Goal: Check status: Check status

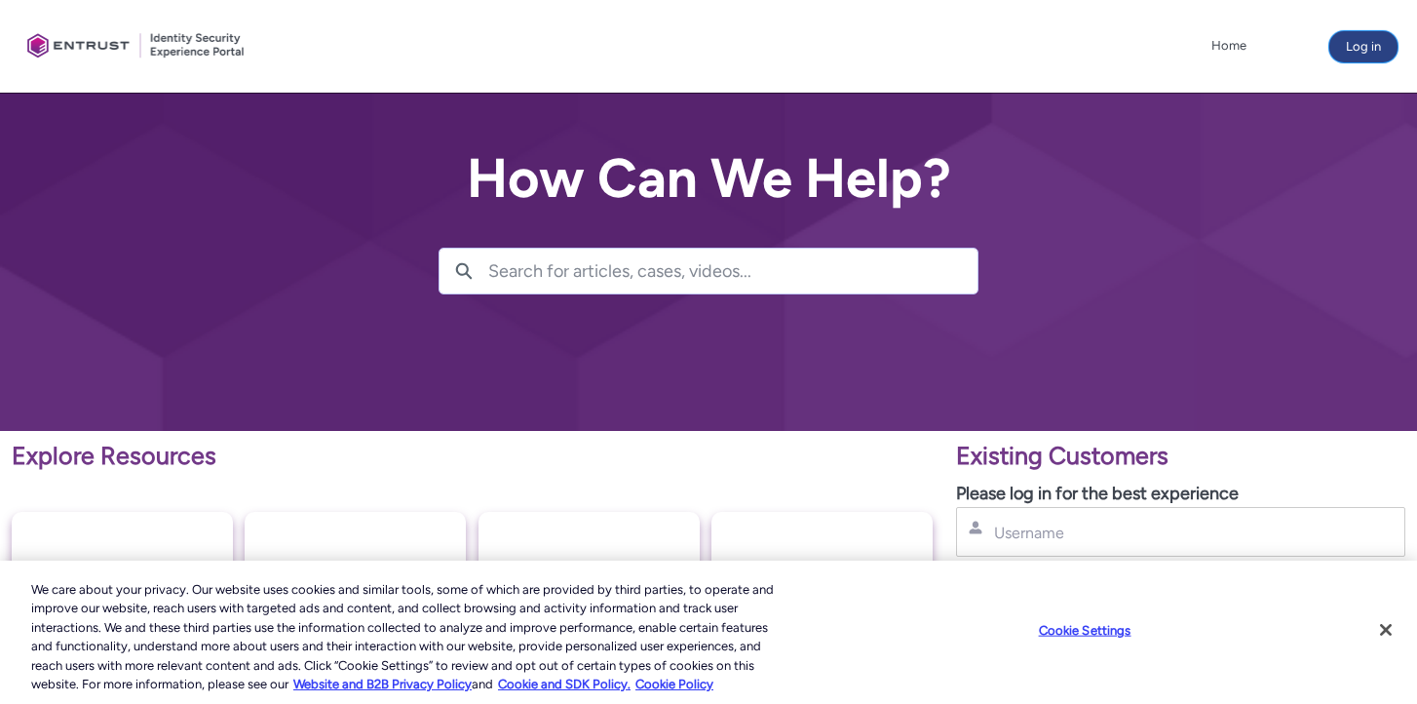
click at [1351, 42] on button "Log in" at bounding box center [1363, 46] width 68 height 31
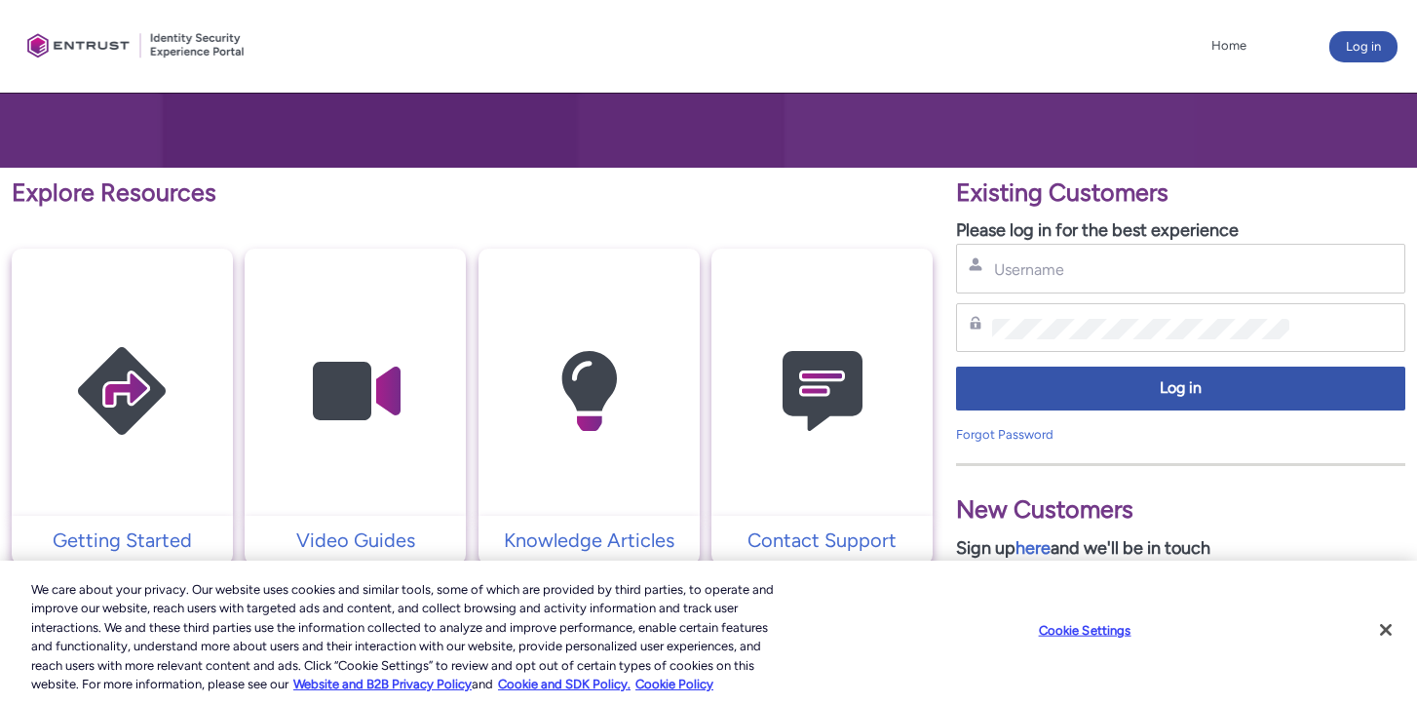
scroll to position [262, 0]
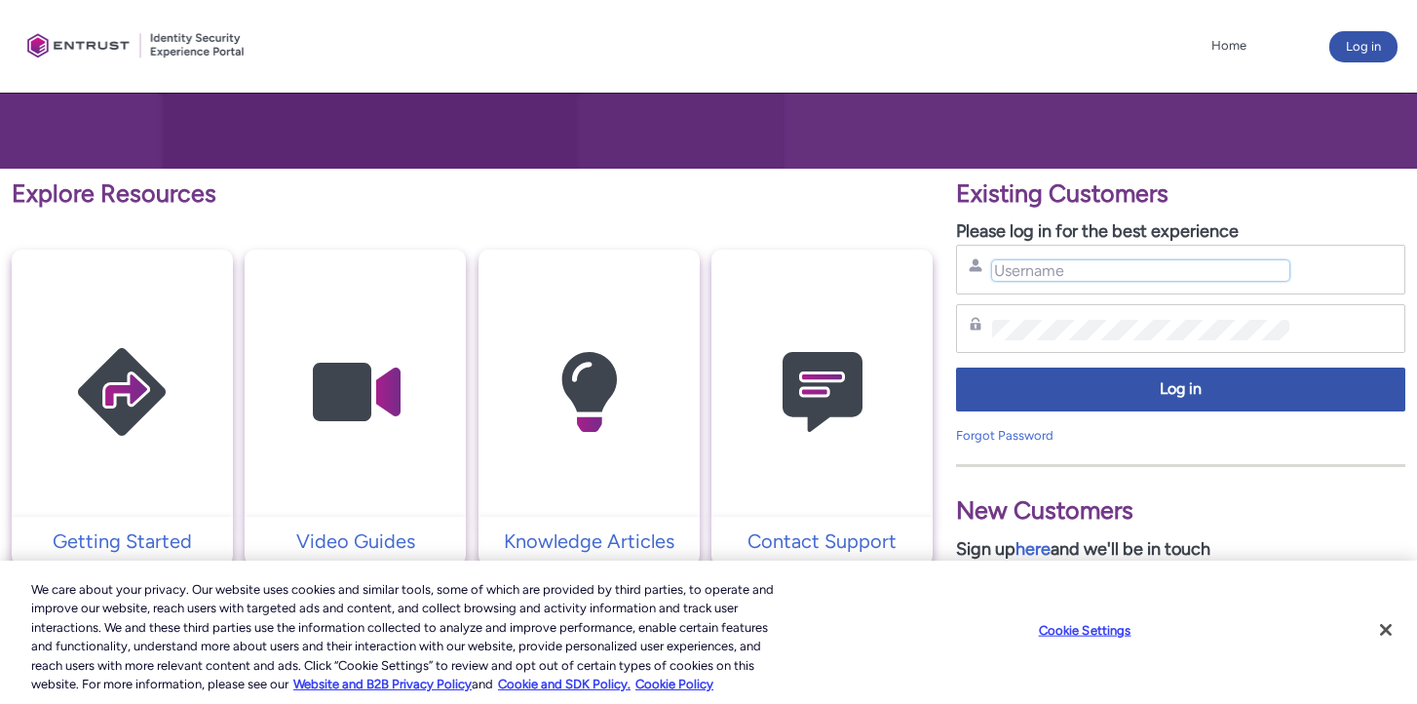
click at [1086, 263] on input "Username" at bounding box center [1140, 270] width 296 height 20
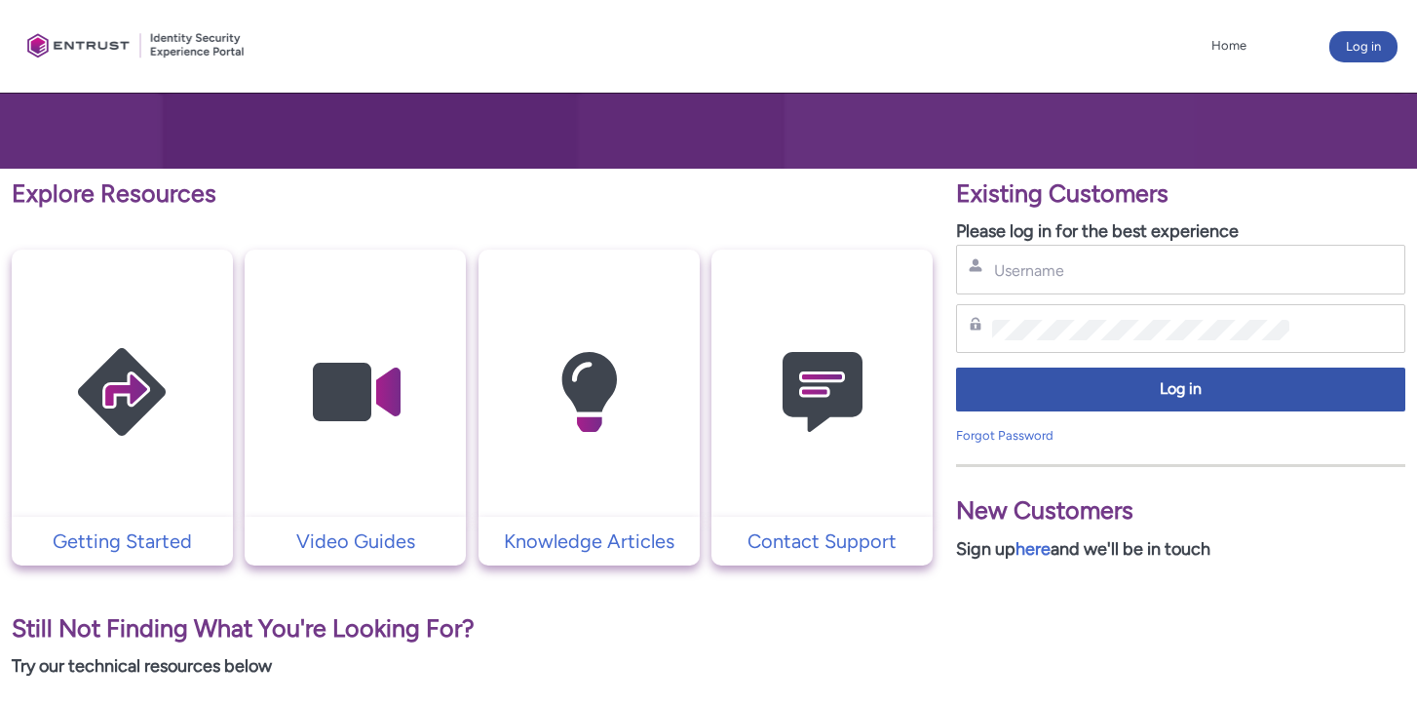
click at [1160, 287] on div "Username" at bounding box center [1180, 270] width 449 height 50
click at [1146, 267] on input "Username" at bounding box center [1140, 270] width 296 height 20
type input "hank.hsu@zebedee.io"
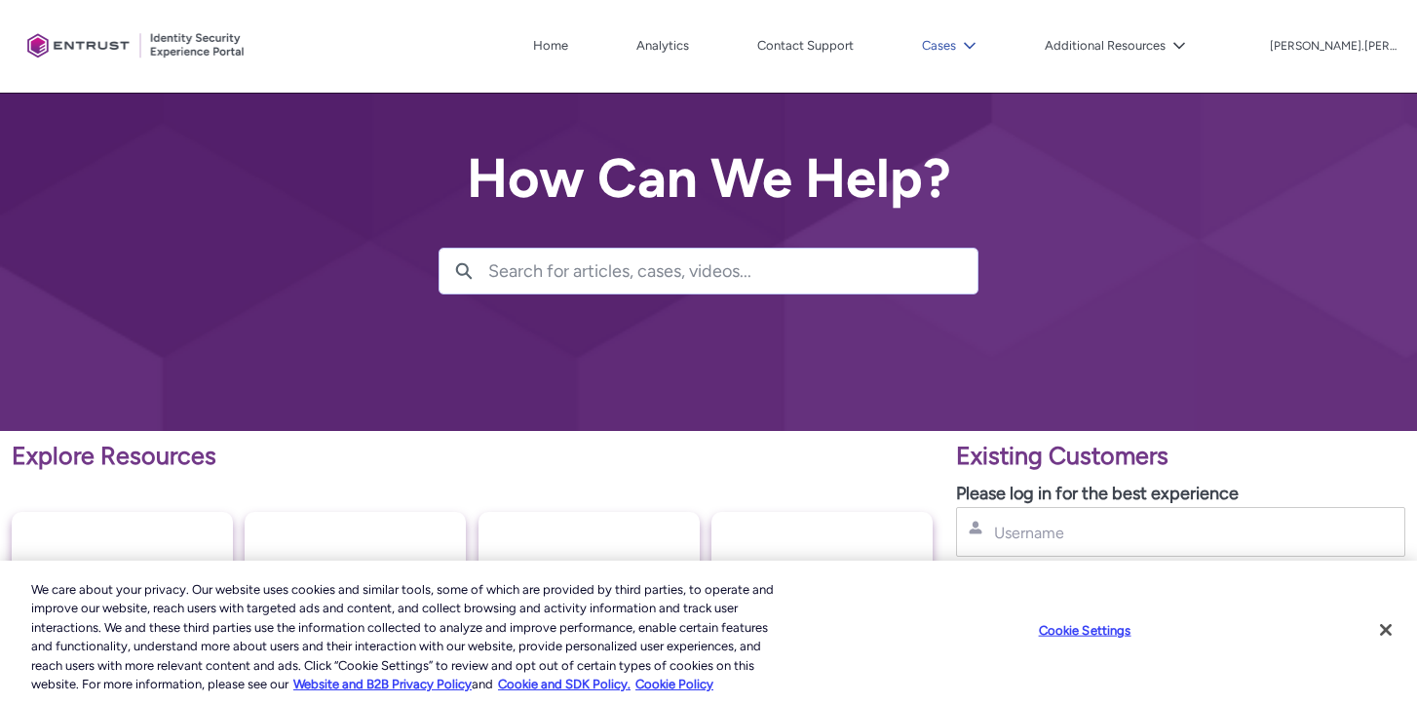
click at [981, 52] on button "Cases" at bounding box center [949, 45] width 64 height 29
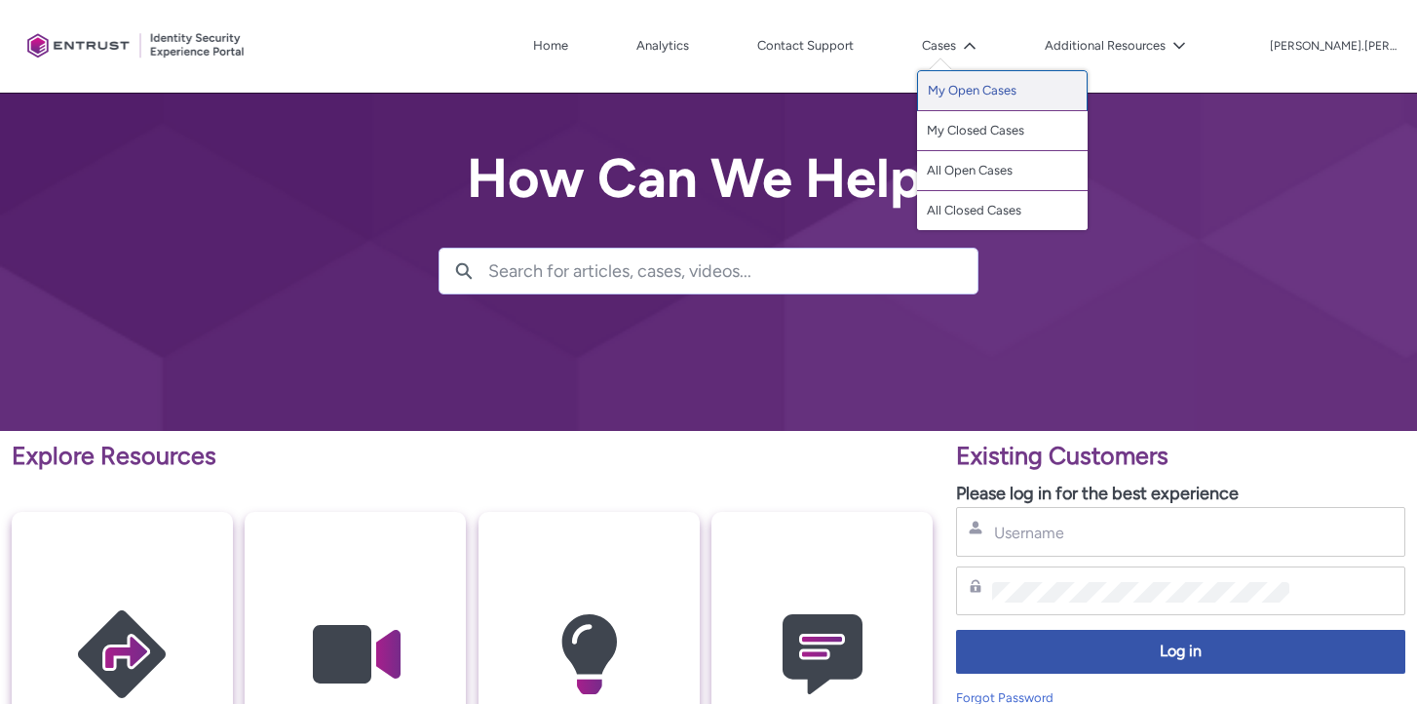
click at [1079, 96] on link "My Open Cases" at bounding box center [1002, 90] width 171 height 41
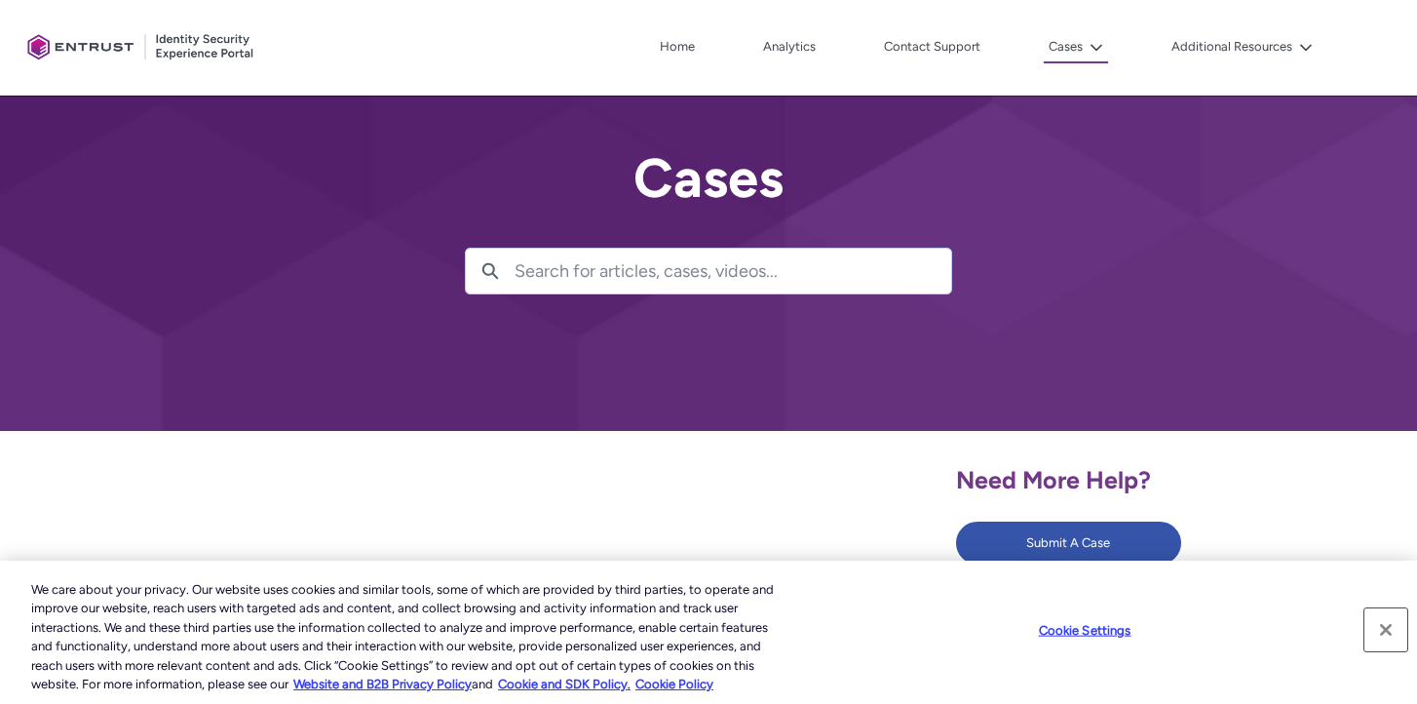
click at [1390, 628] on button "Close" at bounding box center [1385, 629] width 43 height 43
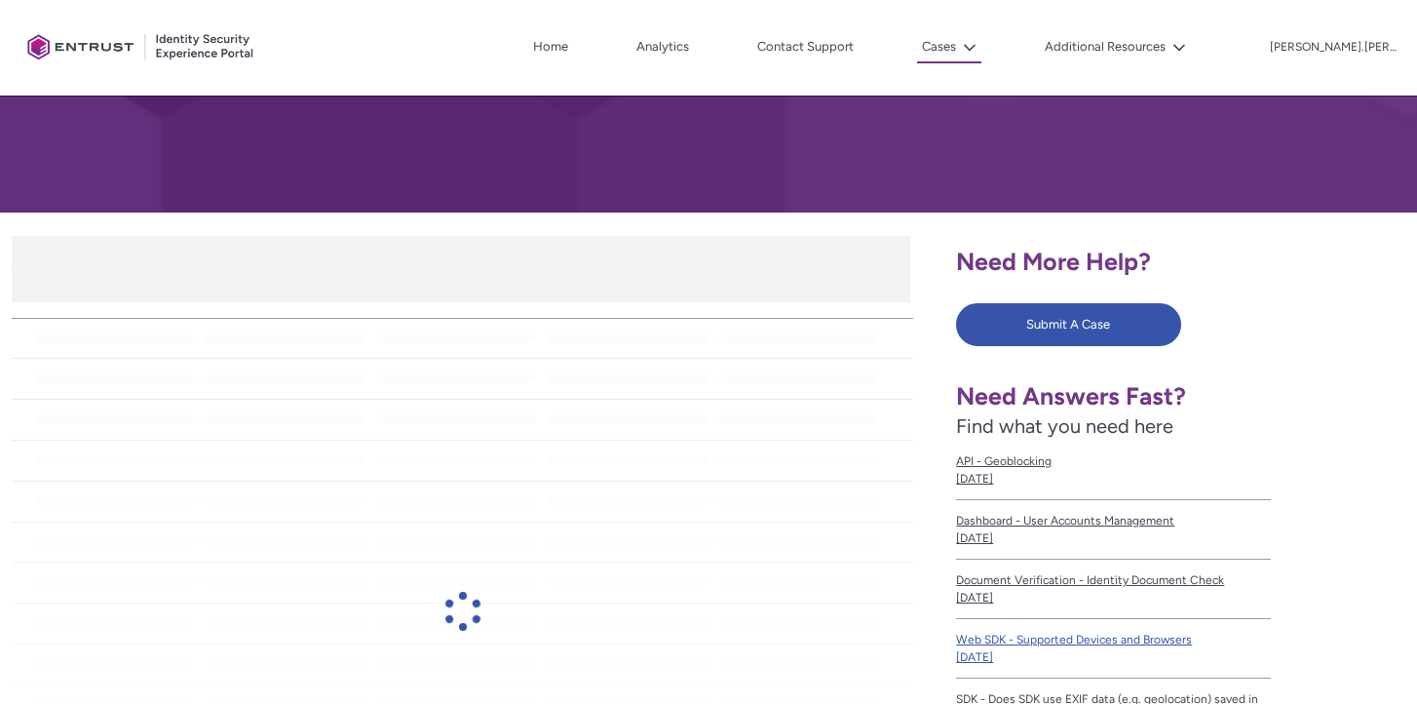
scroll to position [321, 0]
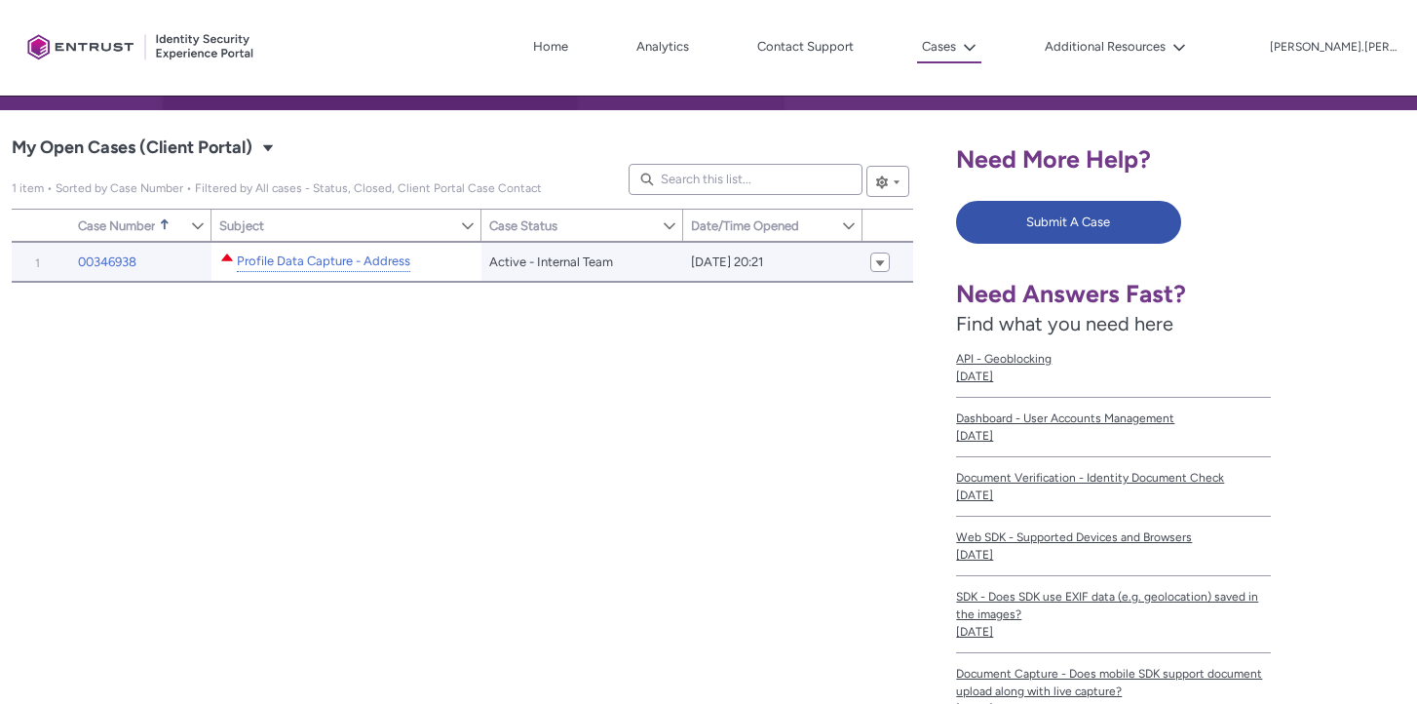
click at [371, 272] on div "Profile Data Capture - Address" at bounding box center [323, 261] width 177 height 24
click at [370, 268] on link "Profile Data Capture - Address" at bounding box center [323, 261] width 173 height 20
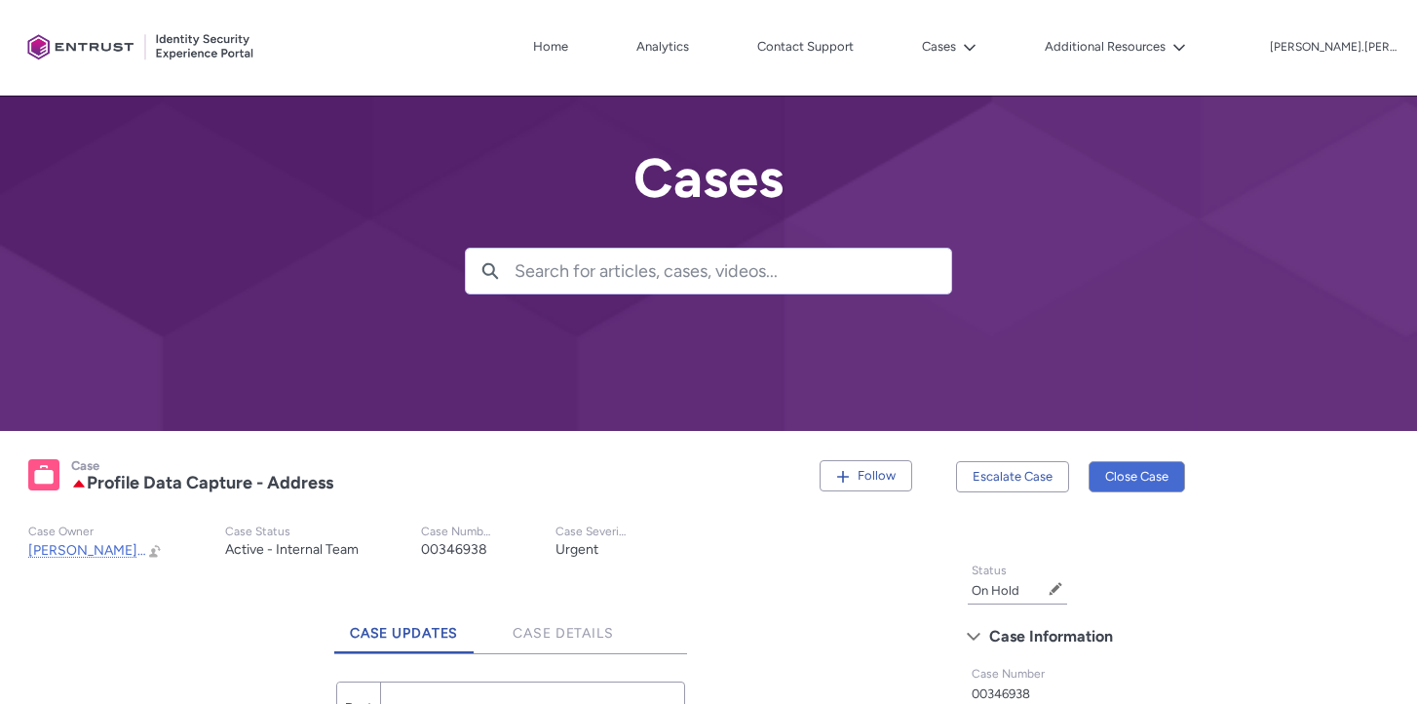
click at [709, 497] on div "Case Escalated Profile Data Capture - Address Follow Case Owner [PERSON_NAME].[…" at bounding box center [472, 509] width 921 height 134
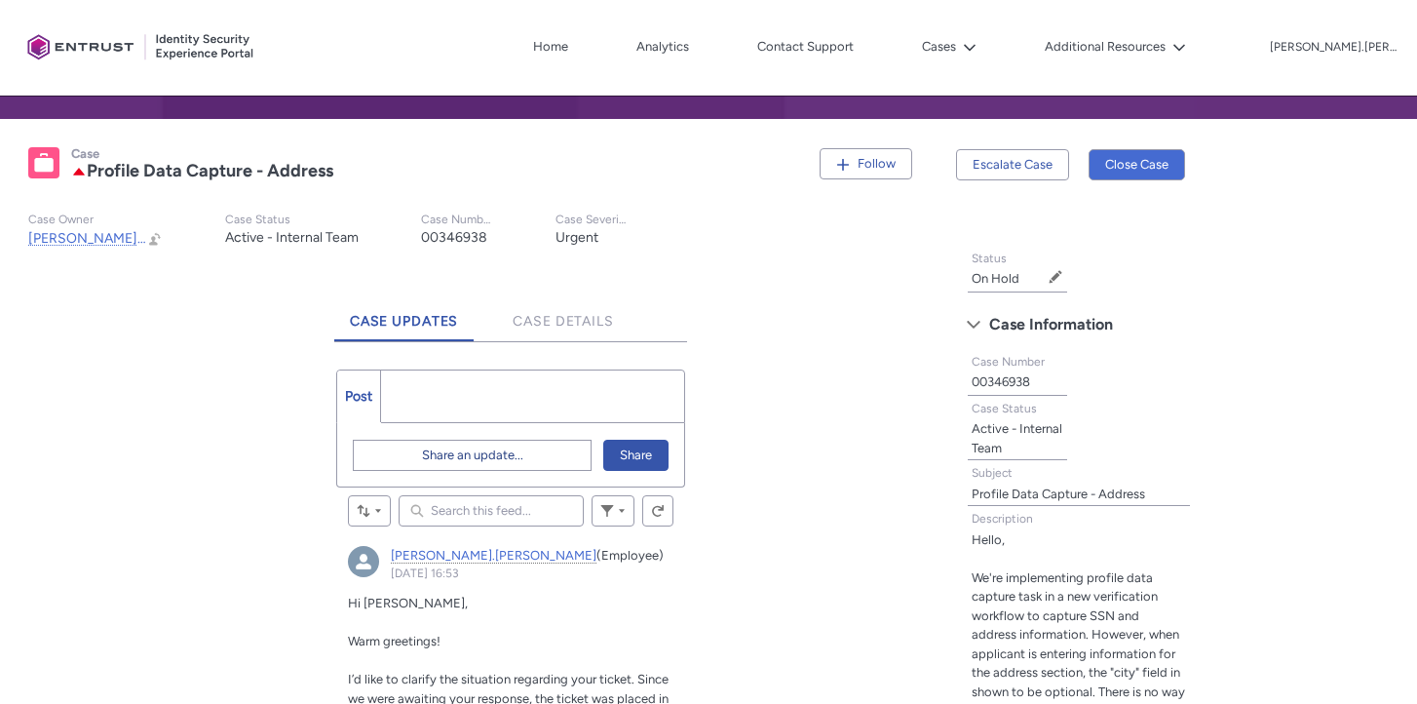
scroll to position [332, 0]
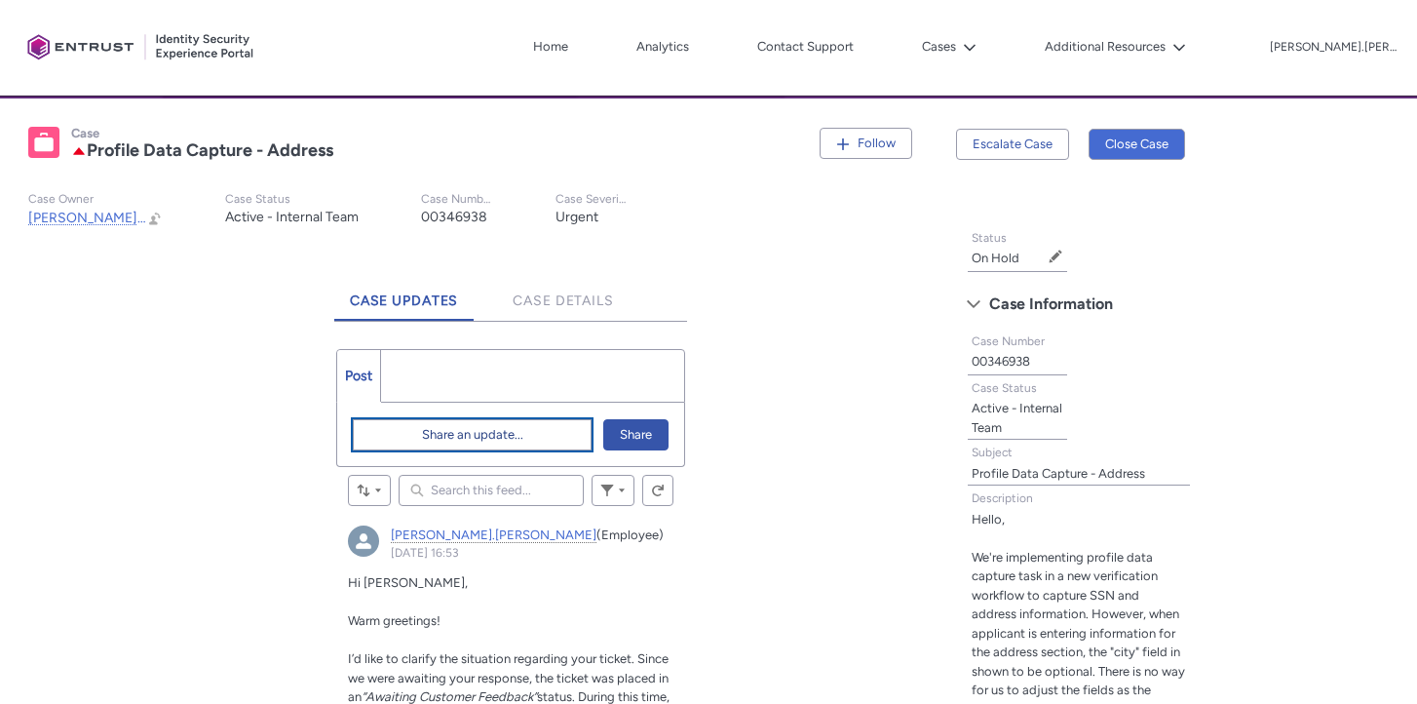
click at [461, 441] on span "Share an update..." at bounding box center [472, 434] width 101 height 29
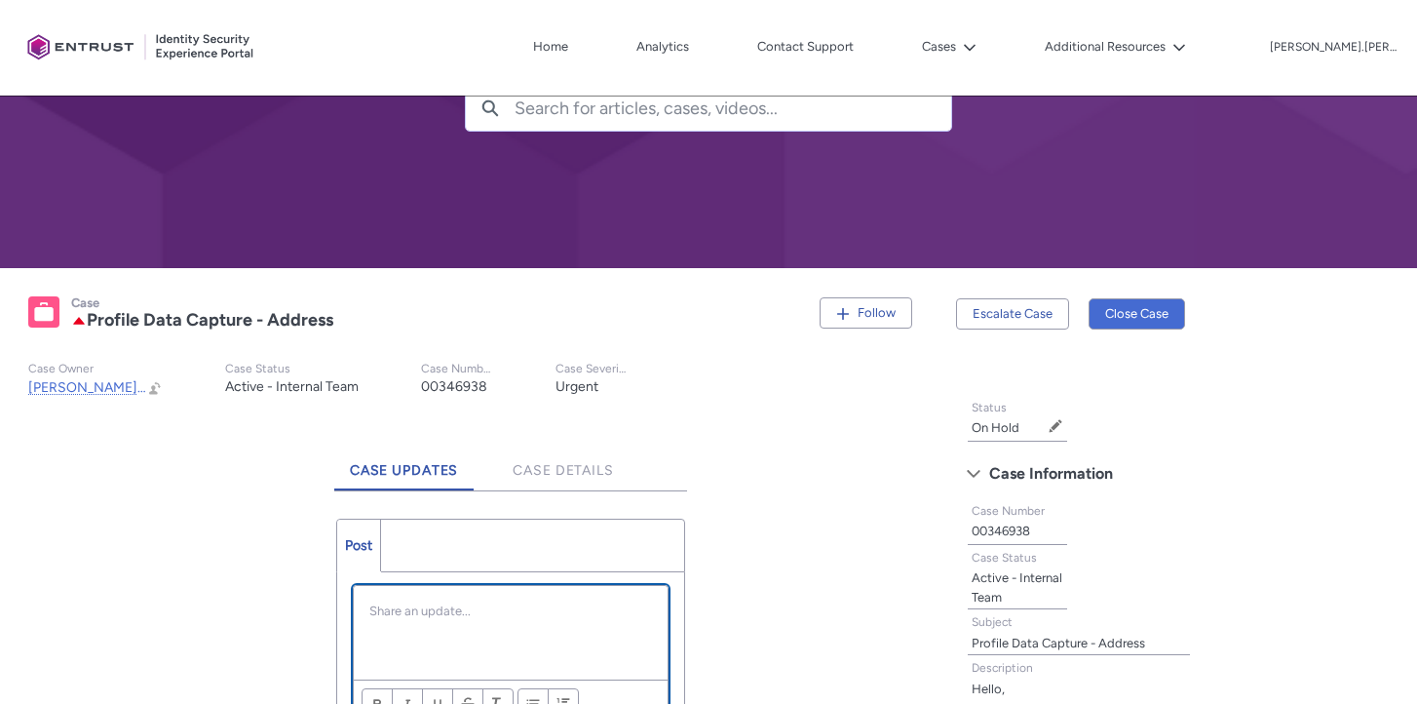
scroll to position [427, 0]
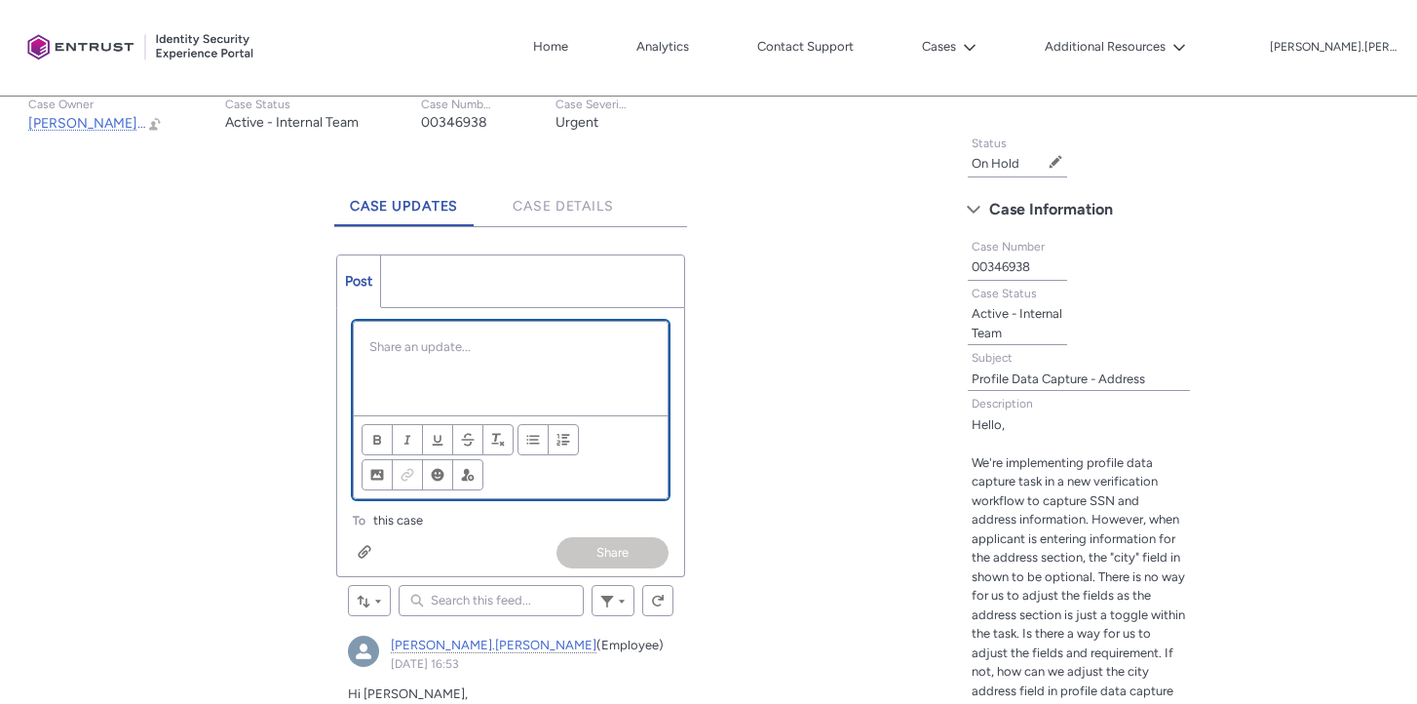
click at [541, 370] on div "Chatter Publisher" at bounding box center [511, 369] width 315 height 94
